Goal: Transaction & Acquisition: Purchase product/service

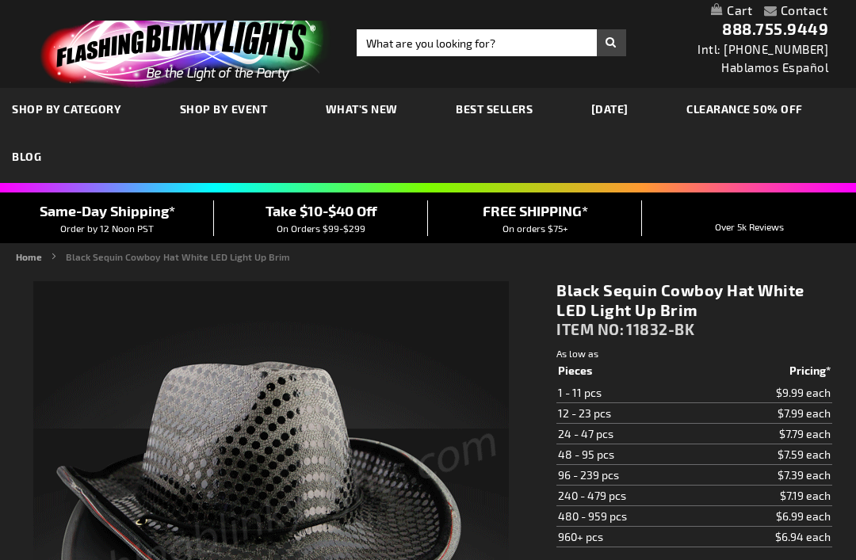
type input "5631"
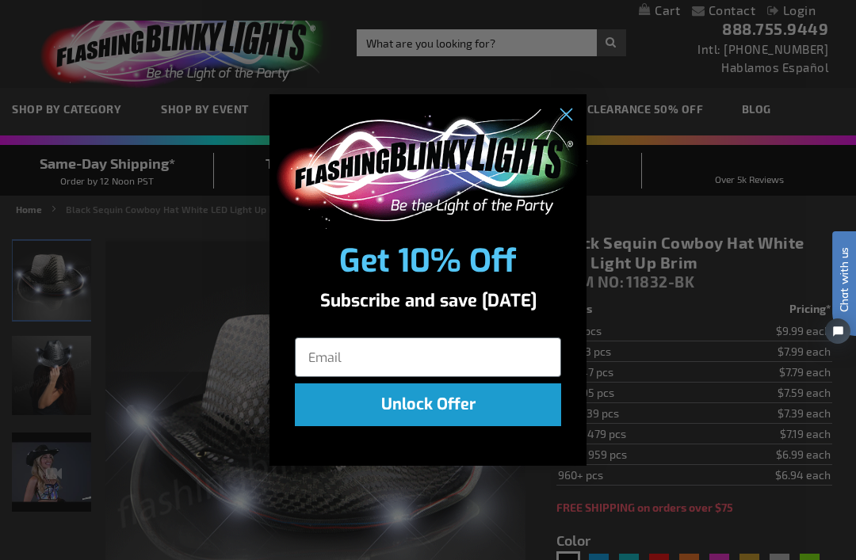
click at [336, 353] on input "Email" at bounding box center [428, 358] width 266 height 40
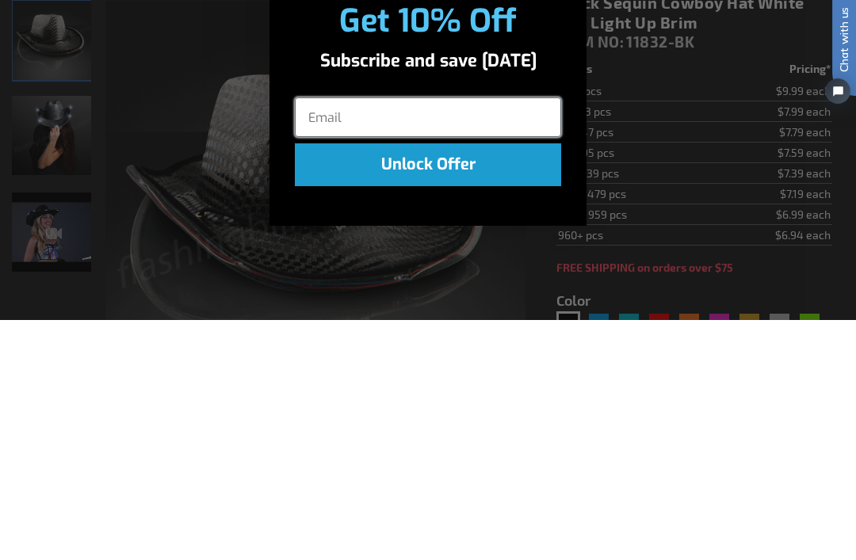
type input "fcshiels@gmail.com"
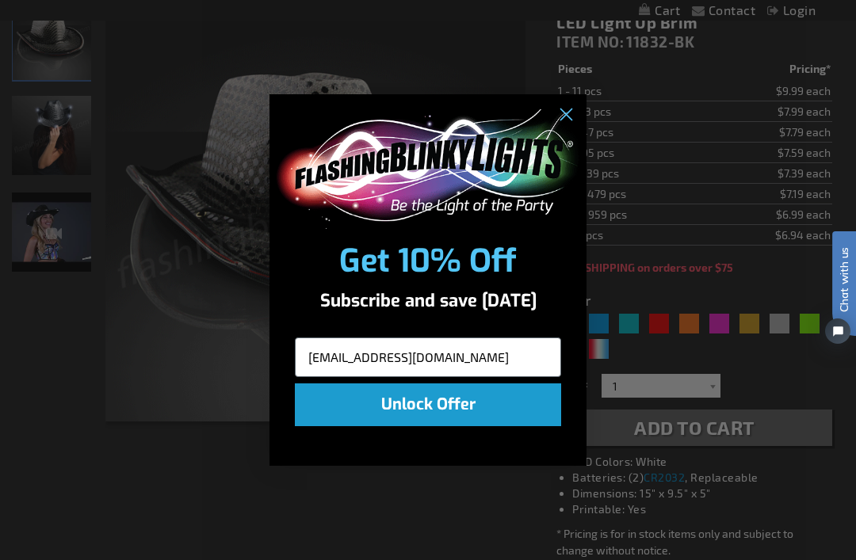
click at [429, 400] on button "Unlock Offer" at bounding box center [428, 405] width 266 height 43
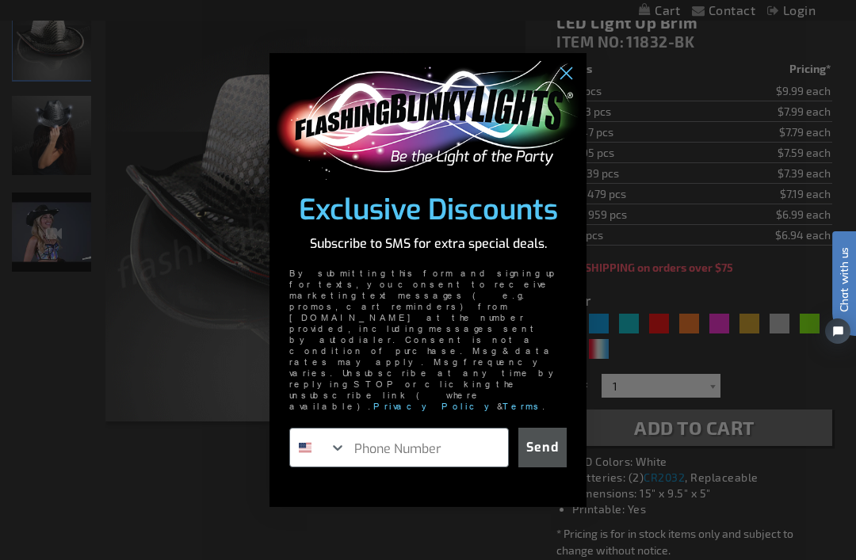
click at [392, 429] on input "Phone Number" at bounding box center [427, 448] width 162 height 38
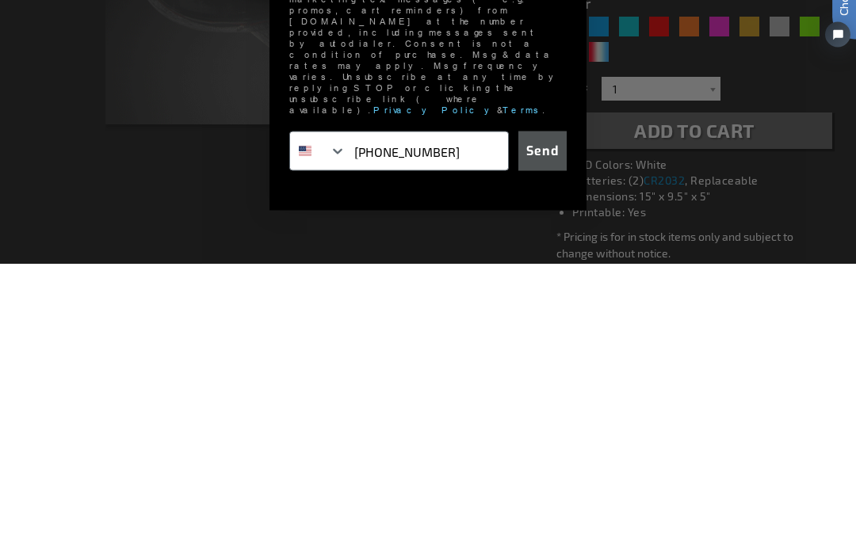
type input "614-507-1056"
click at [545, 428] on button "Send" at bounding box center [542, 448] width 48 height 40
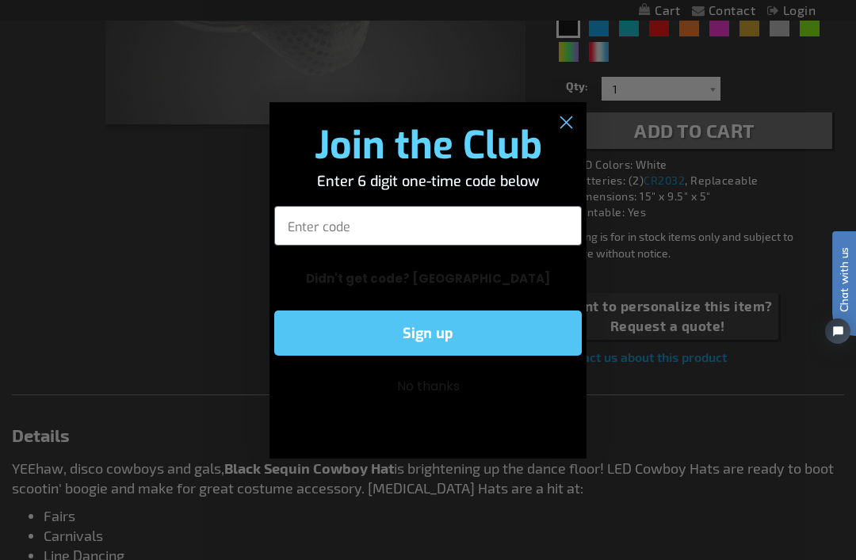
click at [327, 226] on input "Enter code" at bounding box center [428, 226] width 308 height 40
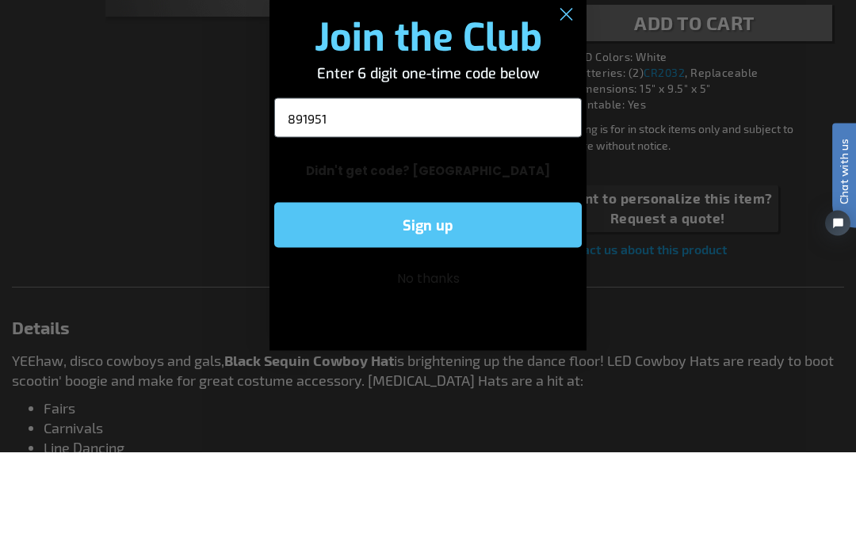
type input "891951"
click at [430, 311] on button "Sign up" at bounding box center [428, 333] width 308 height 45
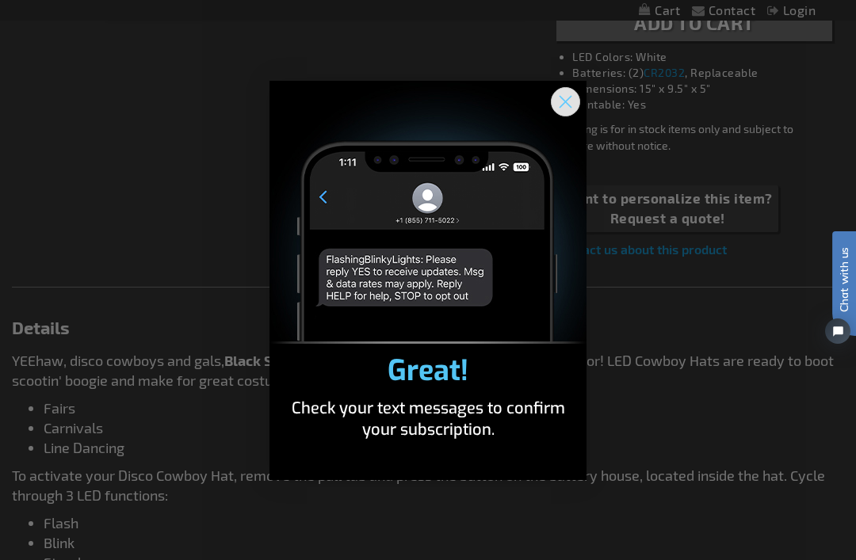
click at [565, 105] on circle "Close dialog" at bounding box center [566, 101] width 26 height 26
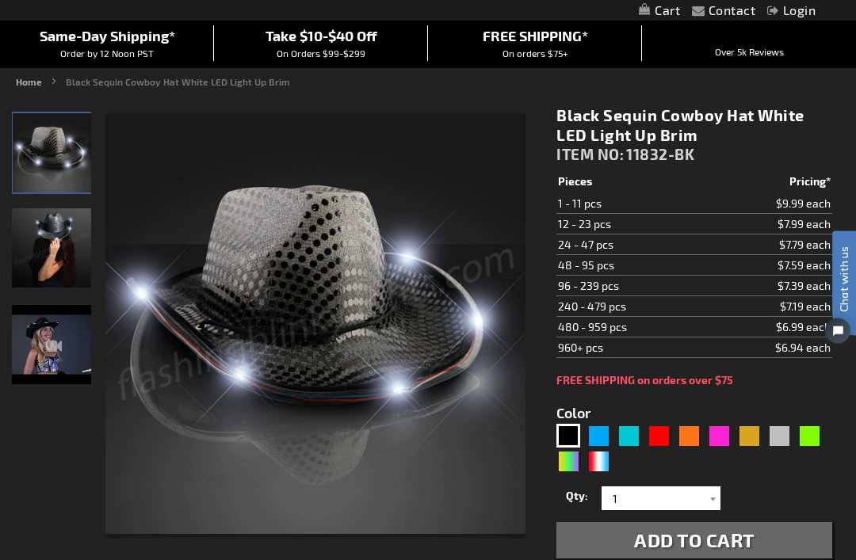
scroll to position [129, 0]
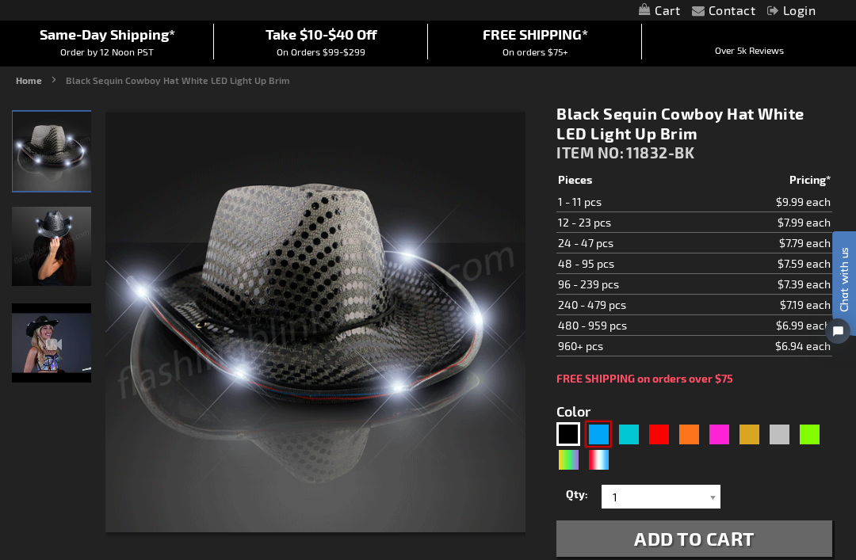
click at [597, 434] on div "Blue" at bounding box center [599, 435] width 24 height 24
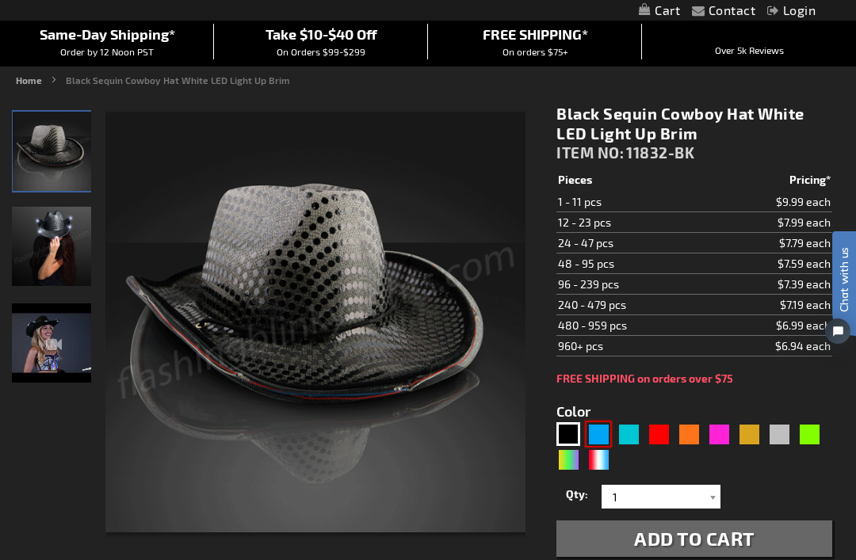
type input "5629"
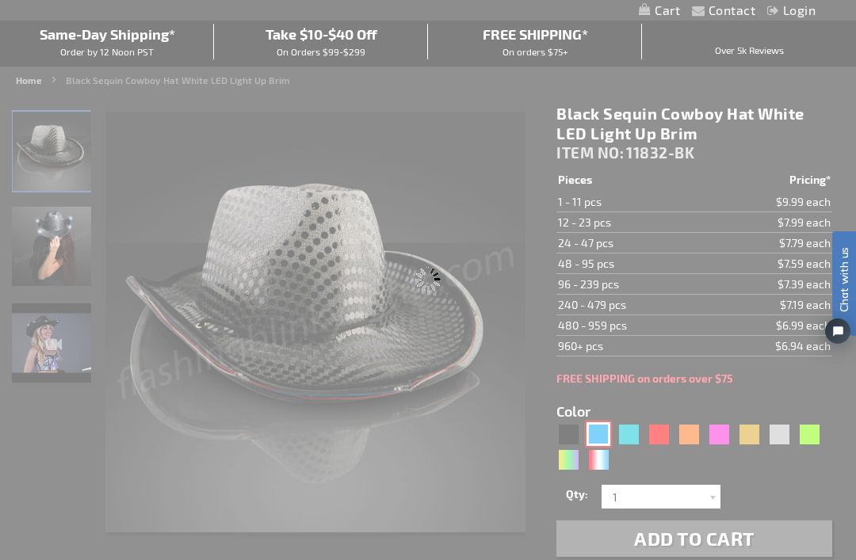
type input "11832-BL"
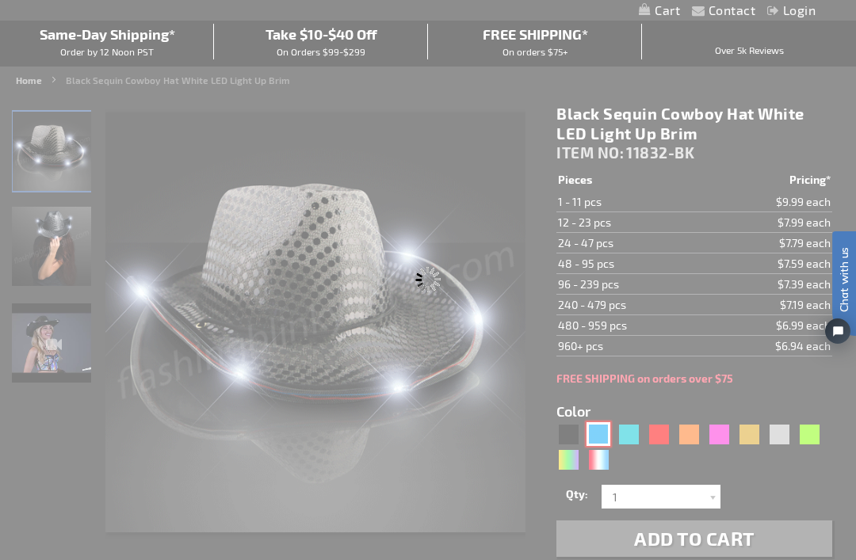
type input "Customize - Blue Sequin Cowboy Hat with Blue LED Brim - ITEM NO: 11832-BL"
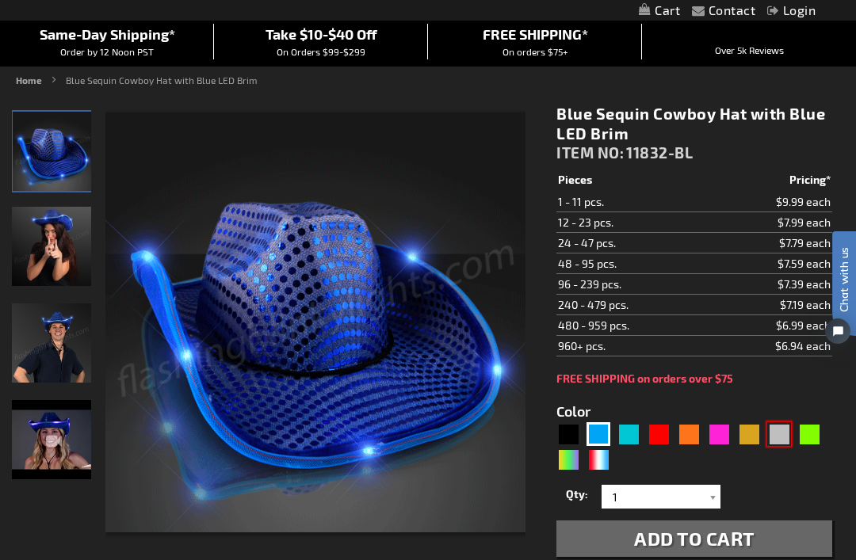
click at [782, 428] on div "Silver" at bounding box center [779, 435] width 24 height 24
type input "5644"
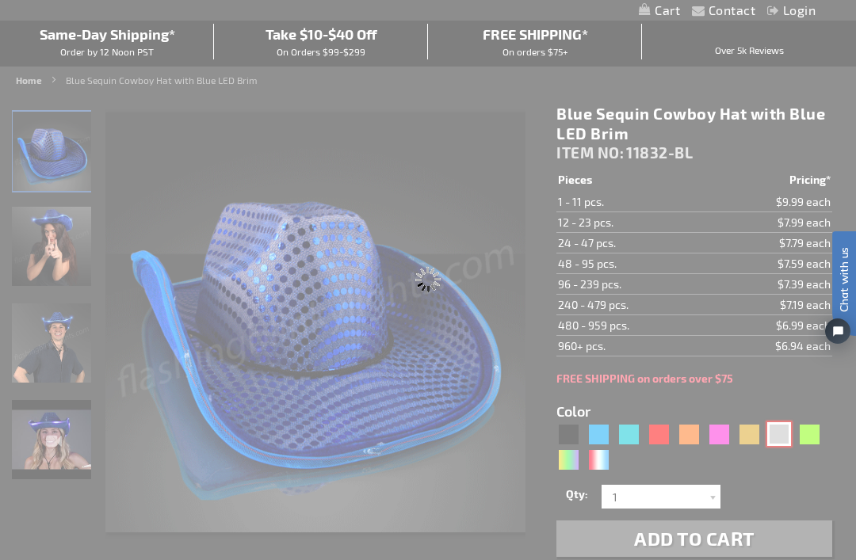
type input "11832-SL"
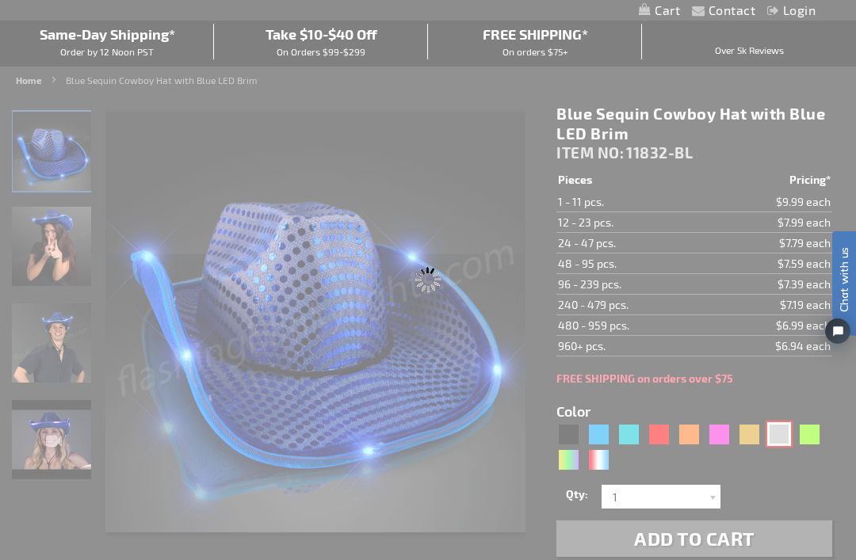
type input "Customize - Silver Sequin Cowboy Hat with White LED Brim - ITEM NO: 11832-SL"
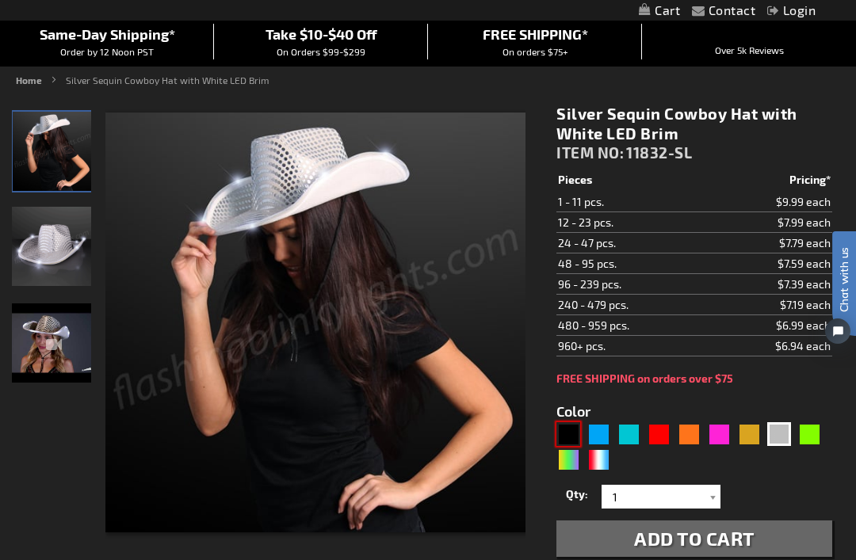
click at [561, 426] on div "Black" at bounding box center [569, 435] width 24 height 24
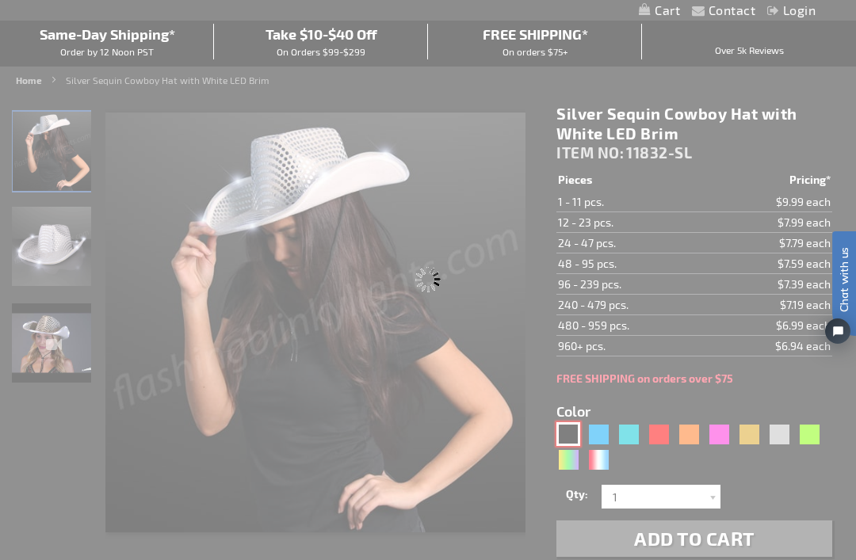
type input "5631"
type input "11832-BK"
type input "Customize - Black Sequin Cowboy Hat White LED Light Up Brim - ITEM NO: 11832-BK"
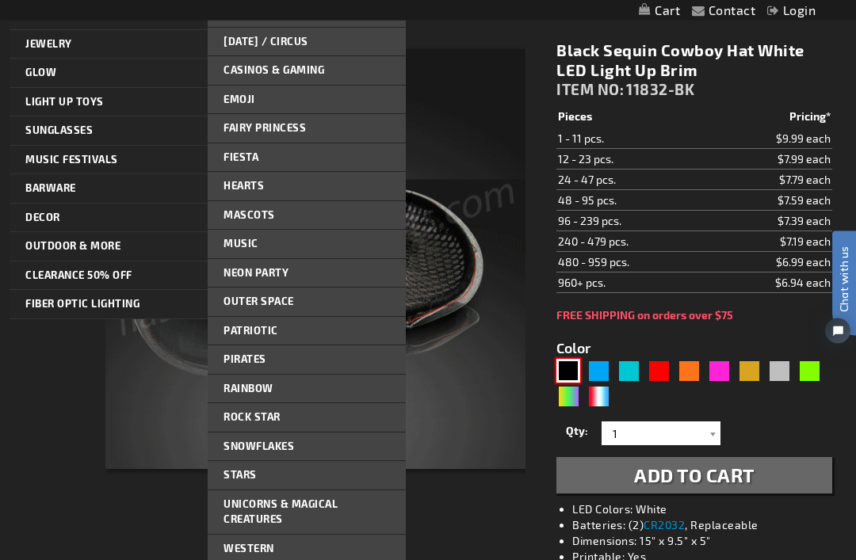
scroll to position [193, 0]
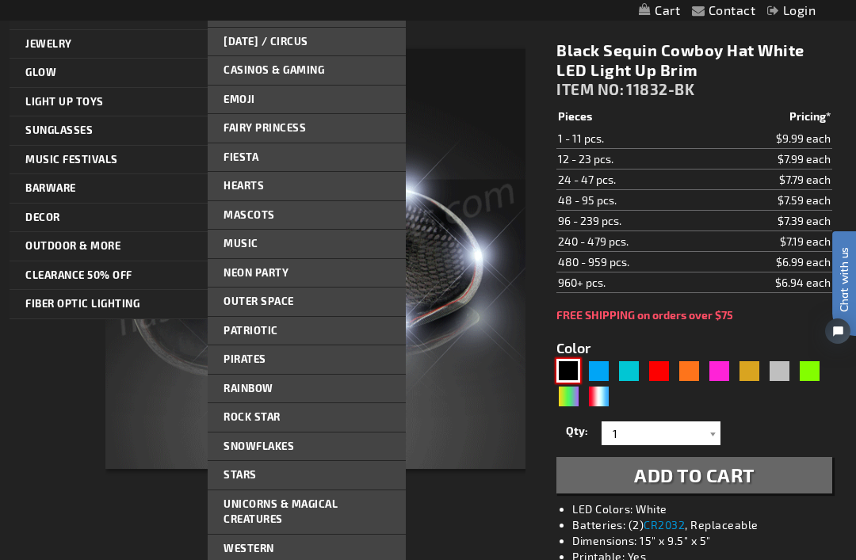
click at [250, 543] on span "Western" at bounding box center [249, 548] width 51 height 13
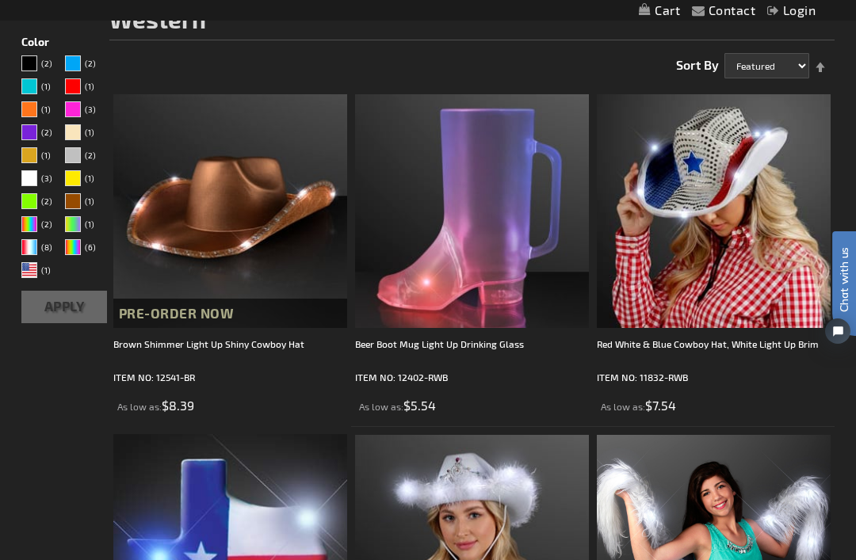
click at [166, 326] on button "Pre-Order Now" at bounding box center [230, 314] width 234 height 30
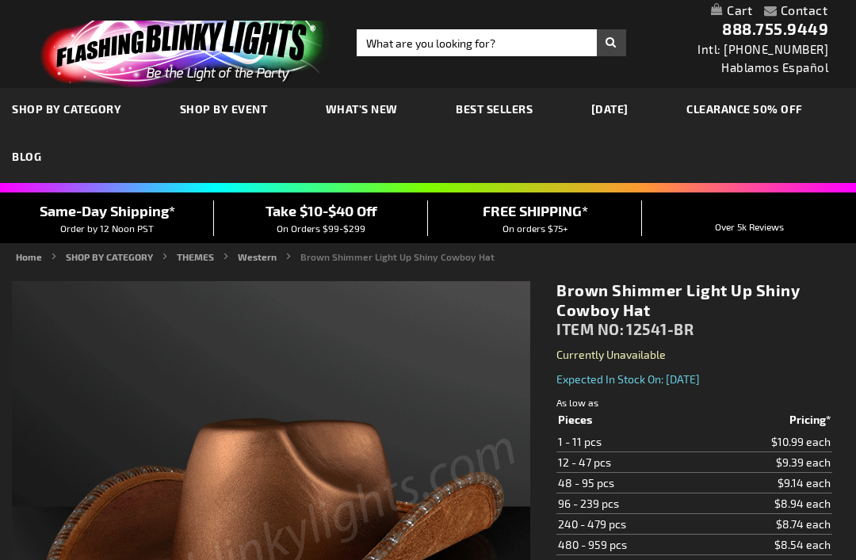
type input "5696"
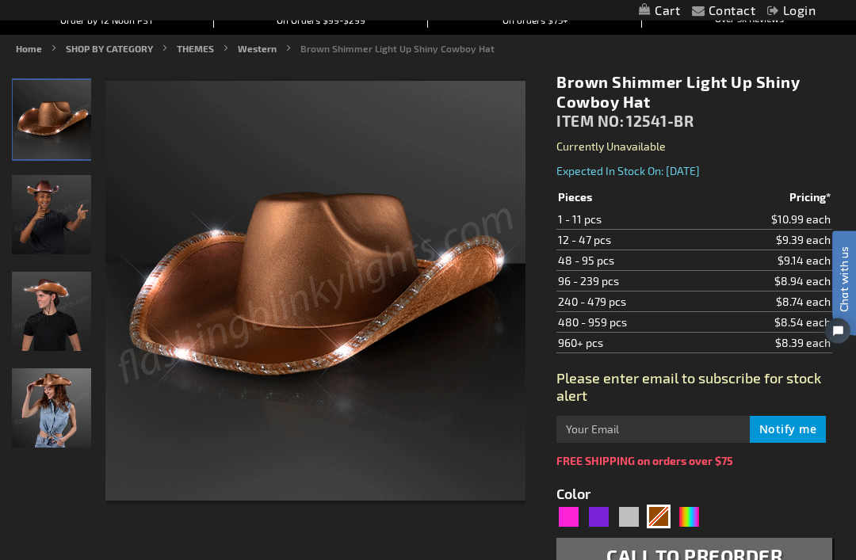
scroll to position [164, 0]
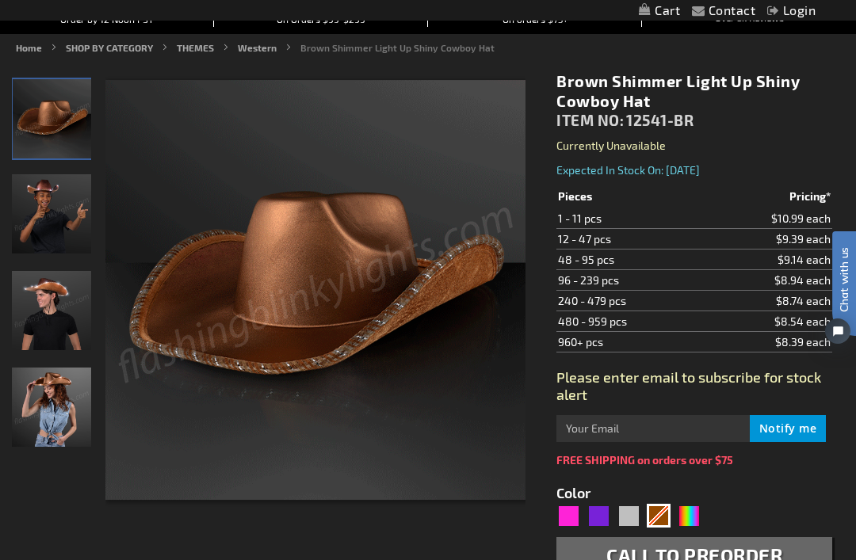
click at [585, 244] on td "12 - 47 pcs" at bounding box center [630, 239] width 147 height 21
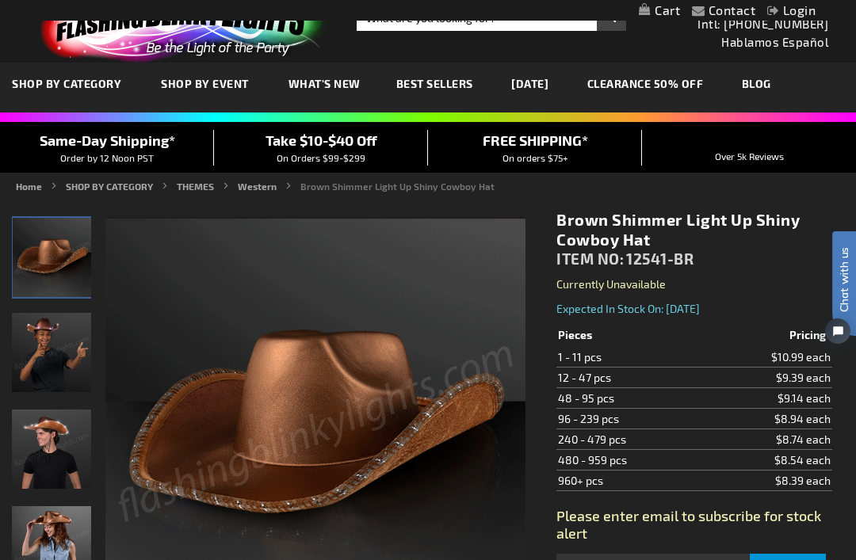
scroll to position [0, 0]
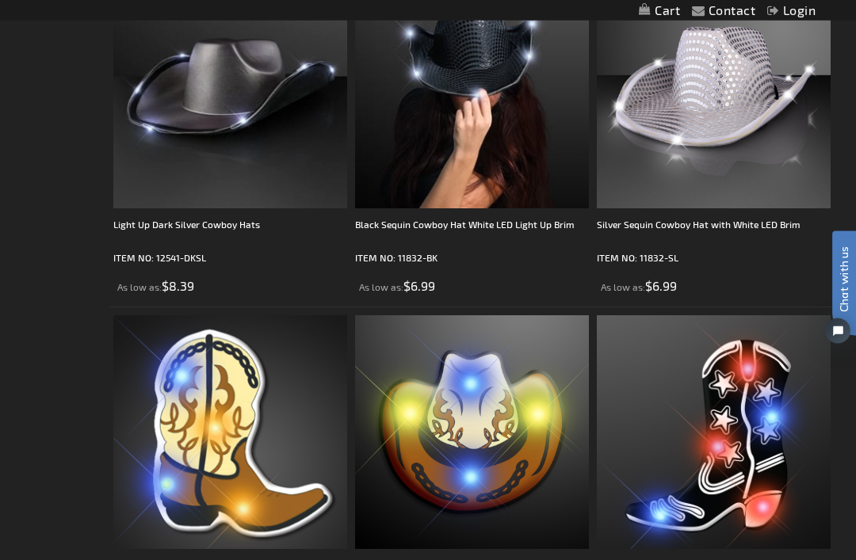
scroll to position [1371, 0]
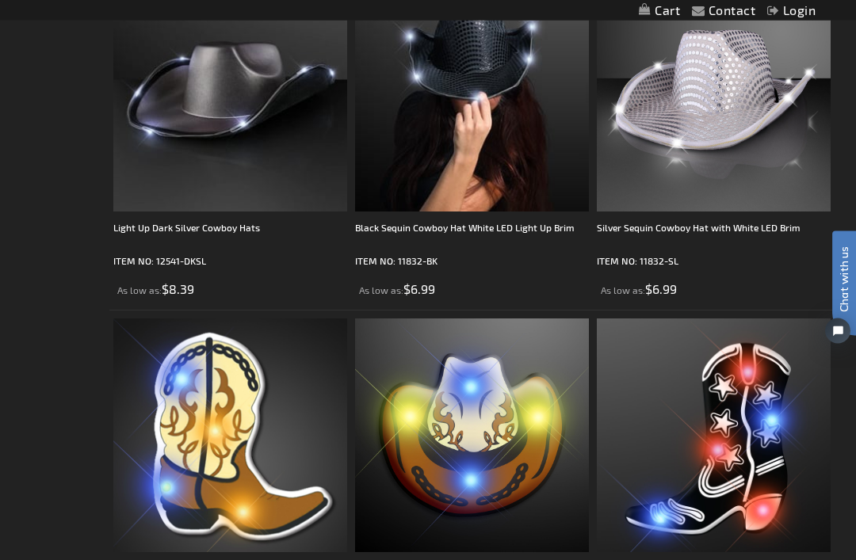
click at [409, 240] on div "Black Sequin Cowboy Hat White LED Light Up Brim" at bounding box center [472, 236] width 234 height 32
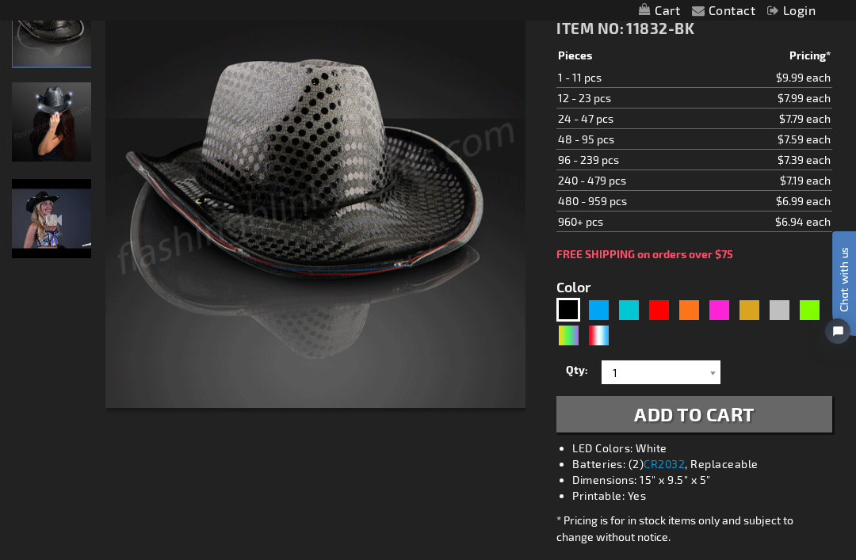
scroll to position [266, 0]
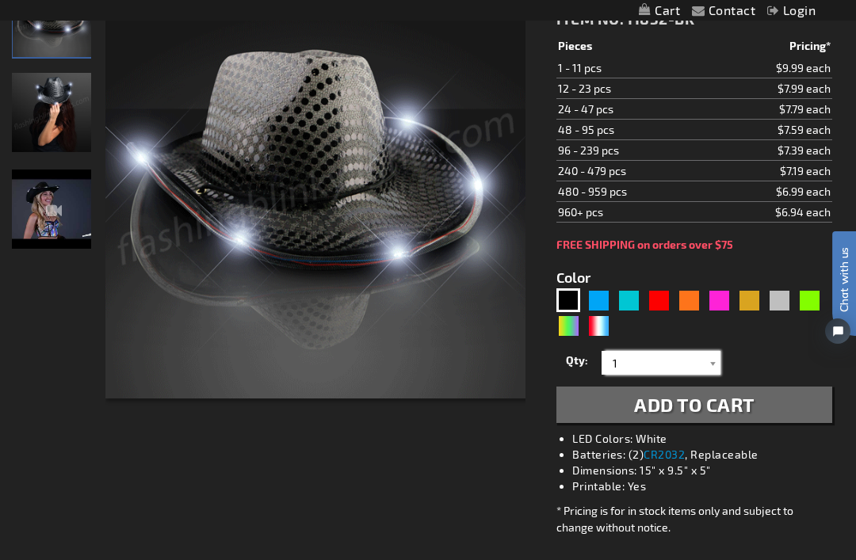
click at [701, 356] on input "1" at bounding box center [663, 363] width 115 height 24
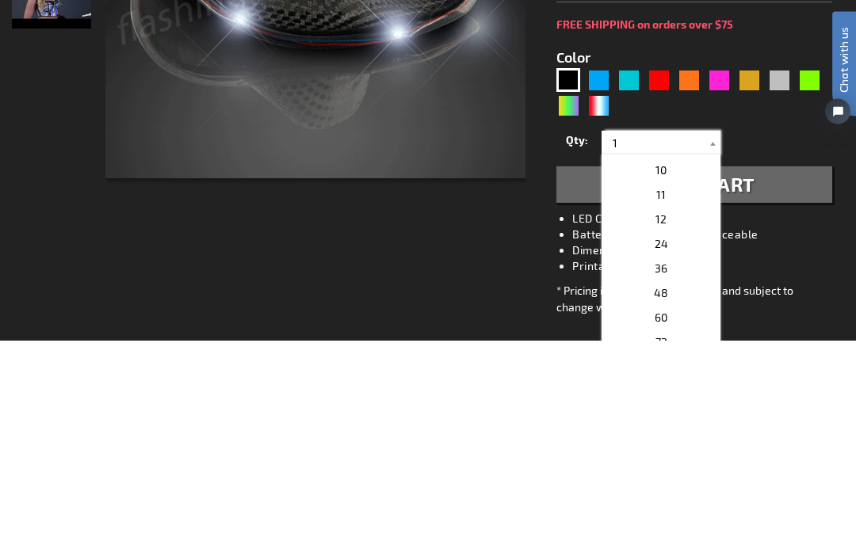
scroll to position [216, 0]
click at [660, 435] on span "12" at bounding box center [661, 441] width 11 height 13
type input "12"
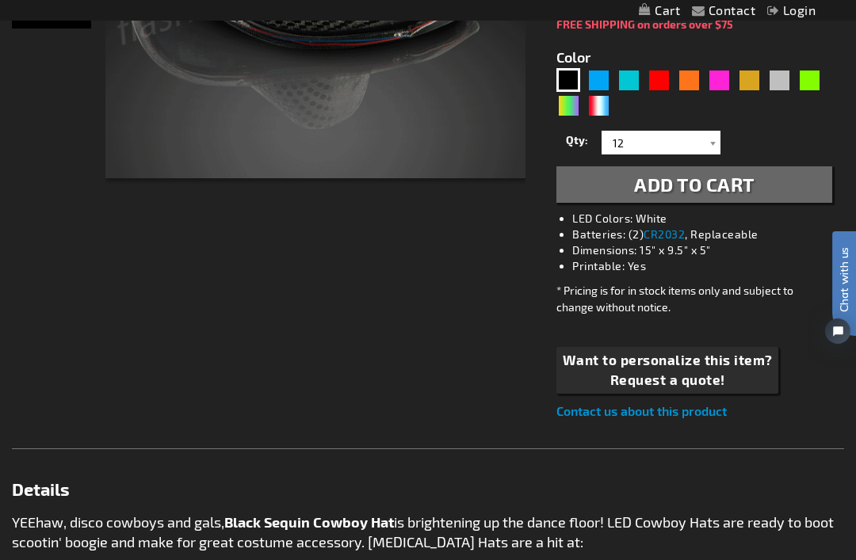
click at [679, 194] on span "Add to Cart" at bounding box center [694, 184] width 120 height 23
